Goal: Task Accomplishment & Management: Manage account settings

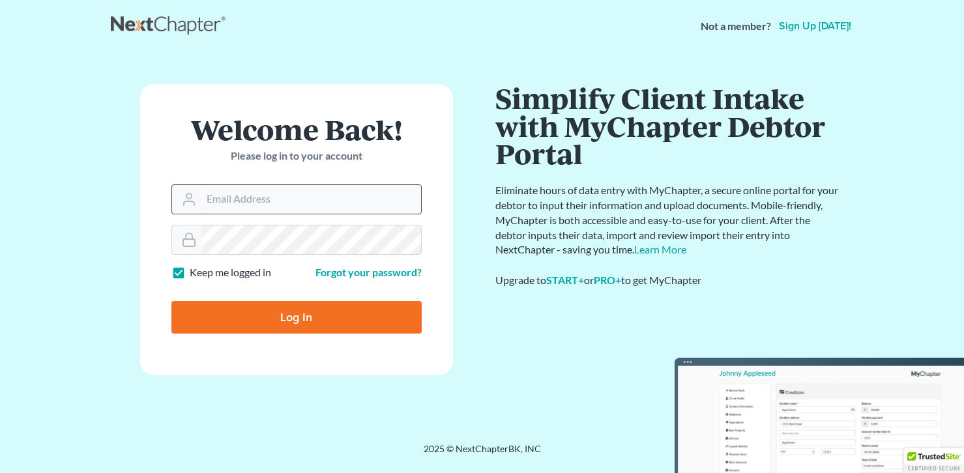
click at [218, 197] on input "Email Address" at bounding box center [311, 199] width 220 height 29
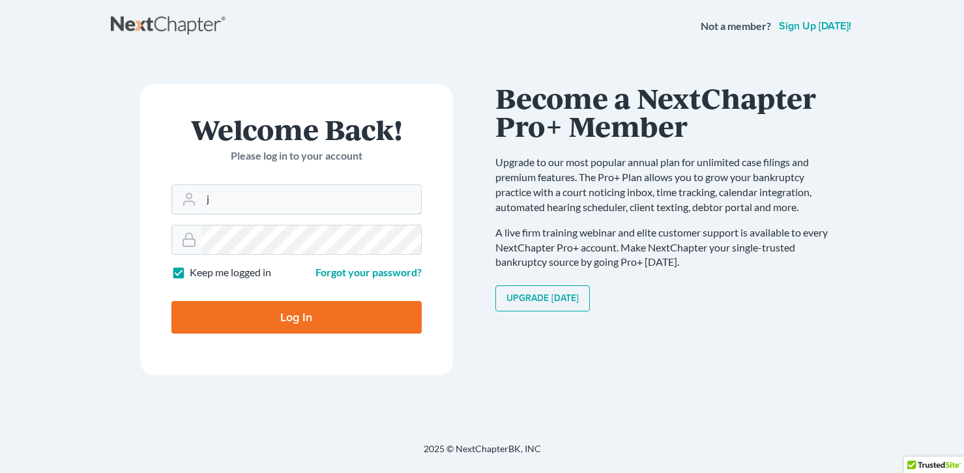
type input "[PERSON_NAME][EMAIL_ADDRESS][DOMAIN_NAME]"
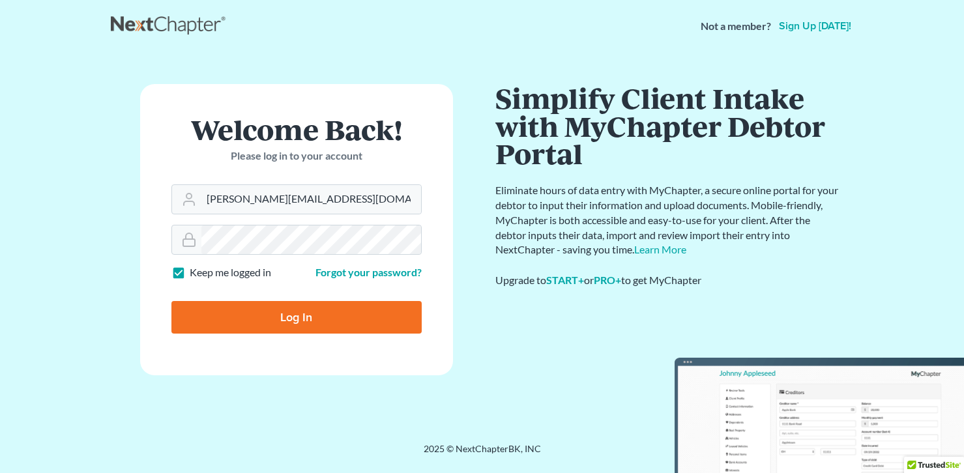
click at [268, 319] on input "Log In" at bounding box center [296, 317] width 250 height 33
type input "Thinking..."
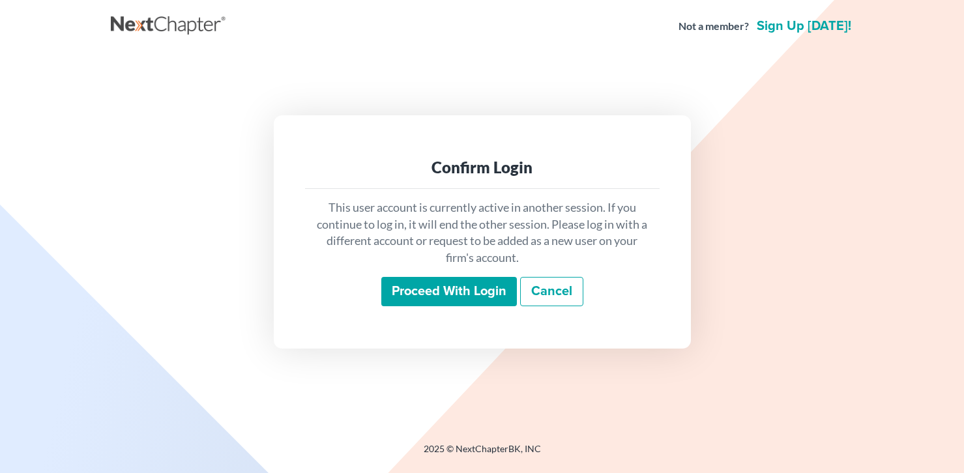
click at [450, 290] on input "Proceed with login" at bounding box center [449, 292] width 136 height 30
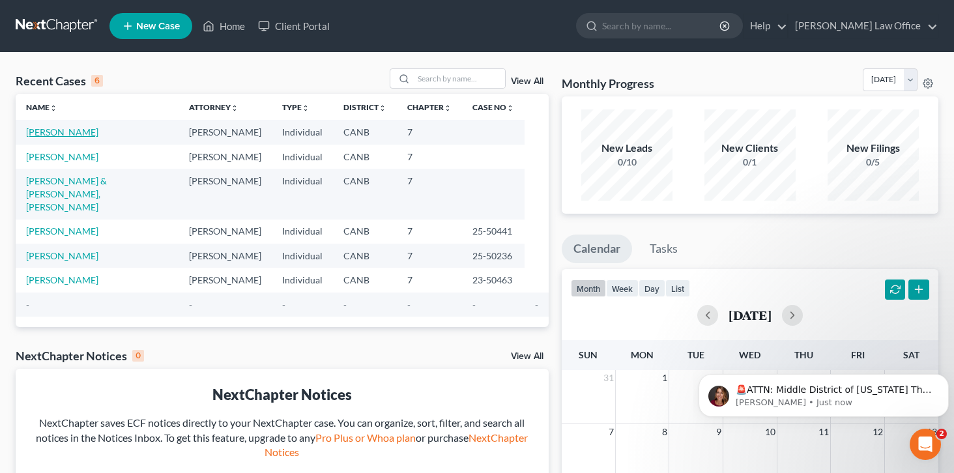
click at [62, 133] on link "[PERSON_NAME]" at bounding box center [62, 131] width 72 height 11
